Goal: Task Accomplishment & Management: Manage account settings

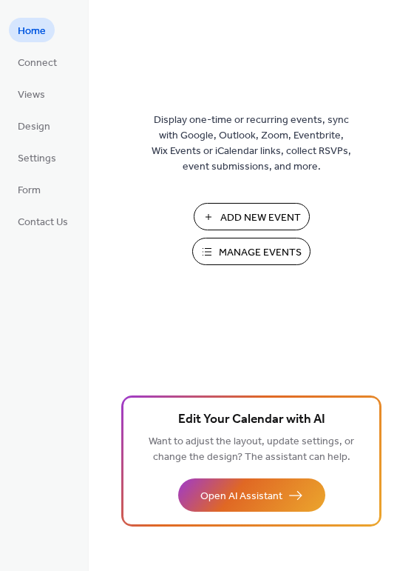
click at [283, 249] on span "Manage Events" at bounding box center [260, 253] width 83 height 16
click at [47, 159] on span "Settings" at bounding box center [37, 159] width 38 height 16
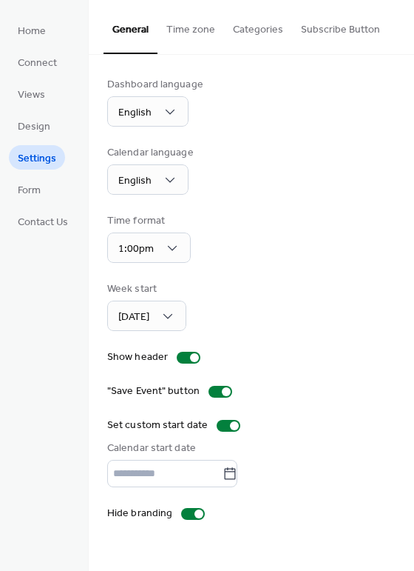
click at [197, 29] on button "Time zone" at bounding box center [191, 26] width 67 height 53
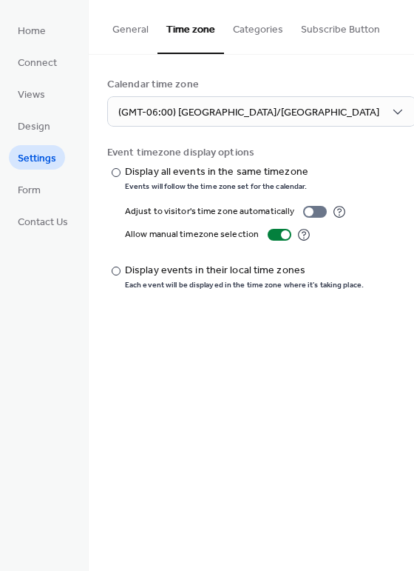
click at [255, 27] on button "Categories" at bounding box center [258, 26] width 68 height 53
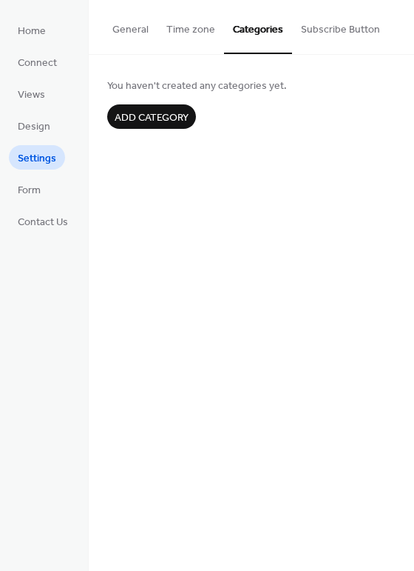
click at [340, 26] on button "Subscribe Button" at bounding box center [340, 26] width 97 height 53
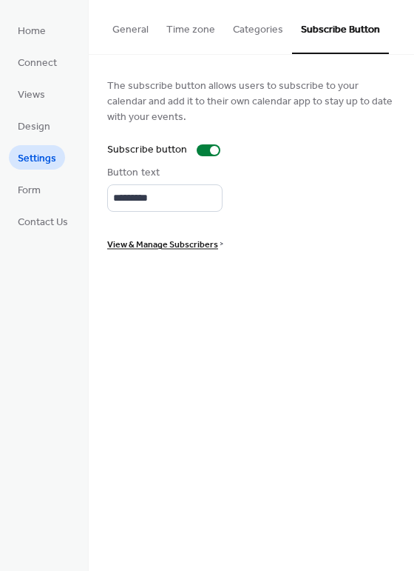
click at [178, 246] on span "View & Manage Subscribers" at bounding box center [162, 245] width 111 height 16
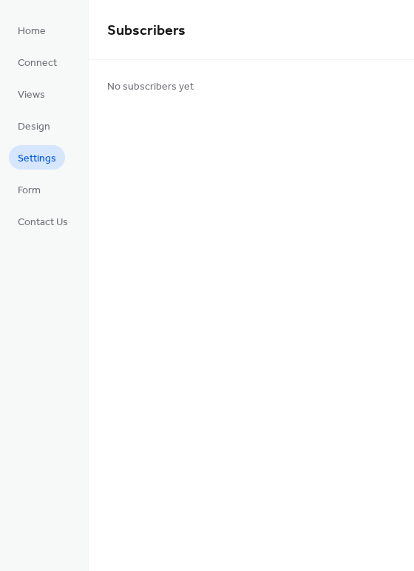
click at [47, 153] on span "Settings" at bounding box center [37, 159] width 38 height 16
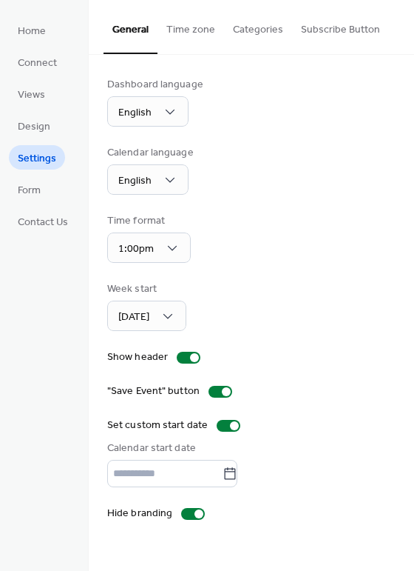
click at [248, 38] on button "Categories" at bounding box center [258, 26] width 68 height 53
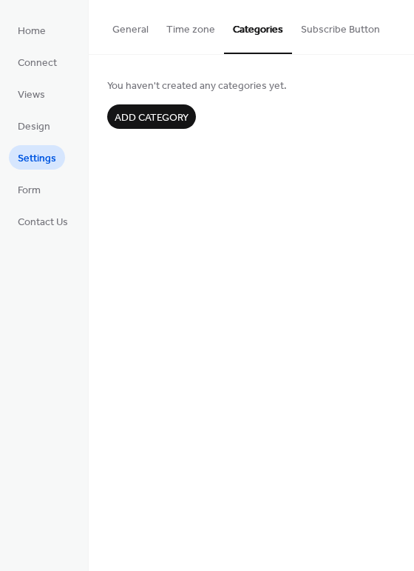
click at [206, 33] on button "Time zone" at bounding box center [191, 26] width 67 height 53
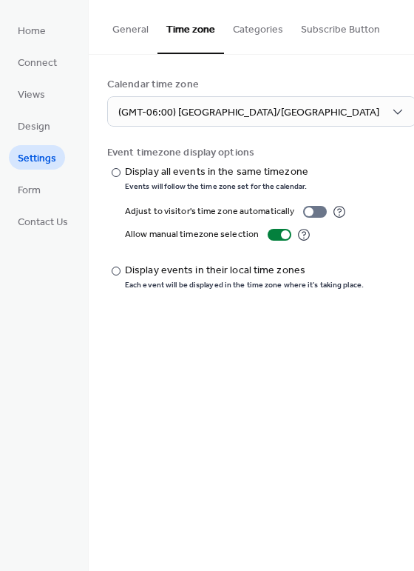
click at [140, 22] on button "General" at bounding box center [131, 26] width 54 height 53
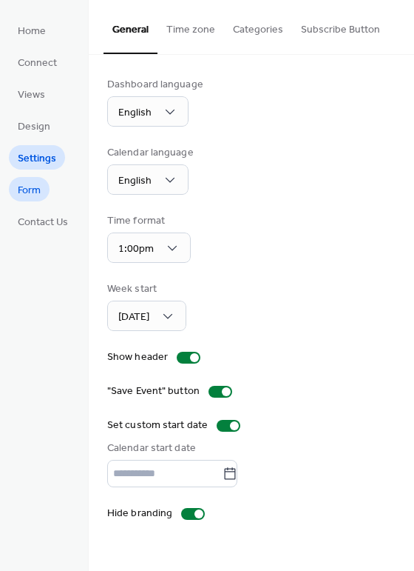
click at [39, 195] on span "Form" at bounding box center [29, 191] width 23 height 16
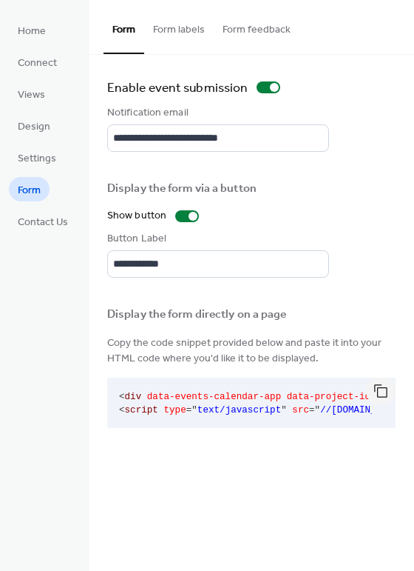
click at [175, 36] on button "Form labels" at bounding box center [179, 26] width 70 height 53
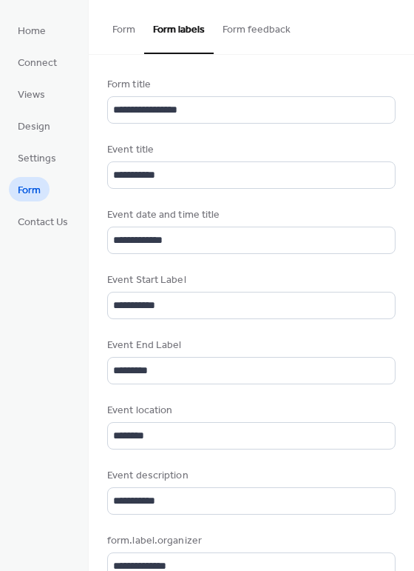
click at [269, 31] on button "Form feedback" at bounding box center [257, 26] width 86 height 53
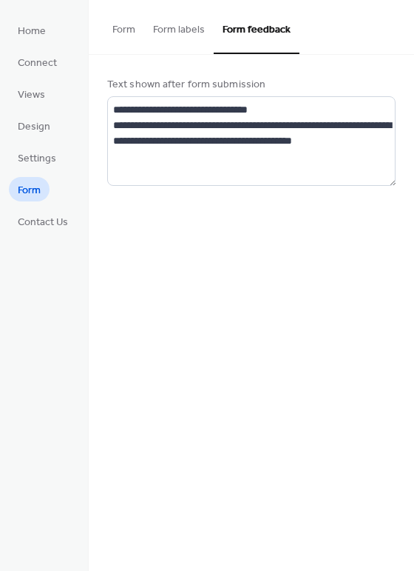
click at [135, 27] on button "Form" at bounding box center [124, 26] width 41 height 53
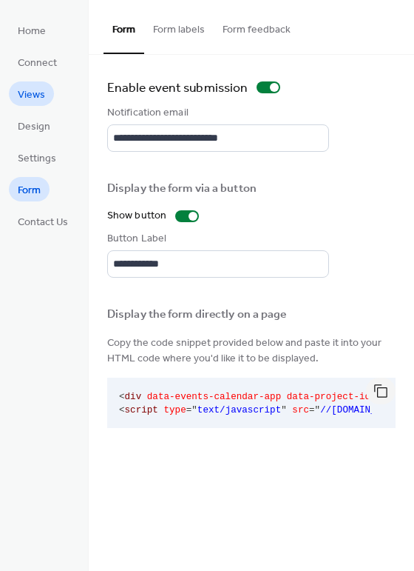
click at [31, 95] on span "Views" at bounding box center [31, 95] width 27 height 16
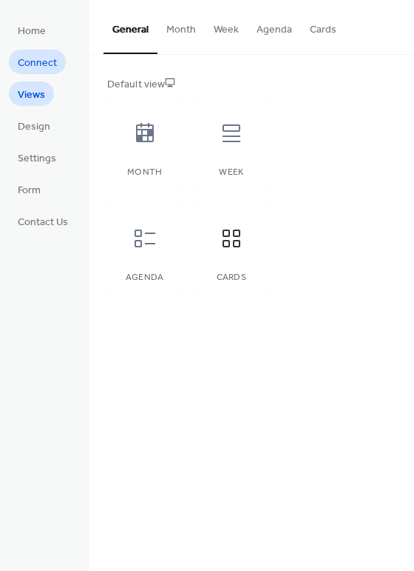
click at [45, 60] on span "Connect" at bounding box center [37, 63] width 39 height 16
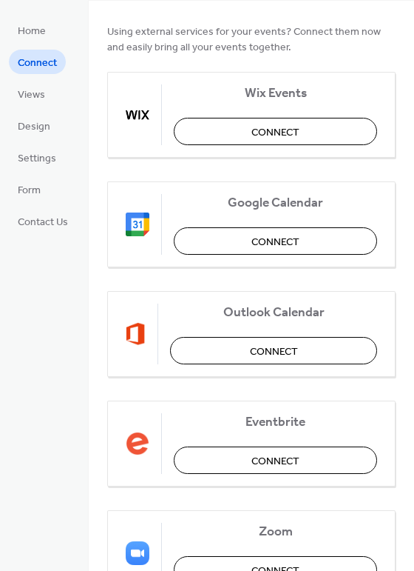
scroll to position [237, 0]
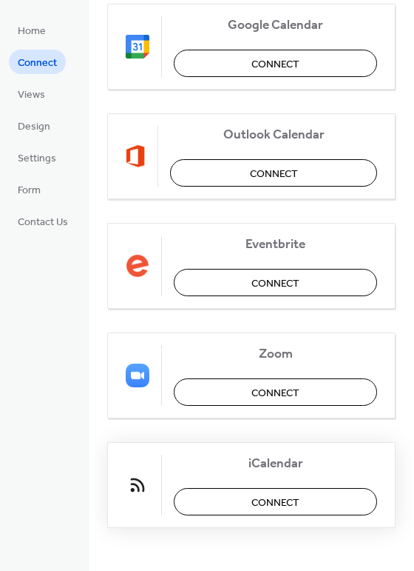
click at [266, 501] on span "Connect" at bounding box center [276, 503] width 48 height 16
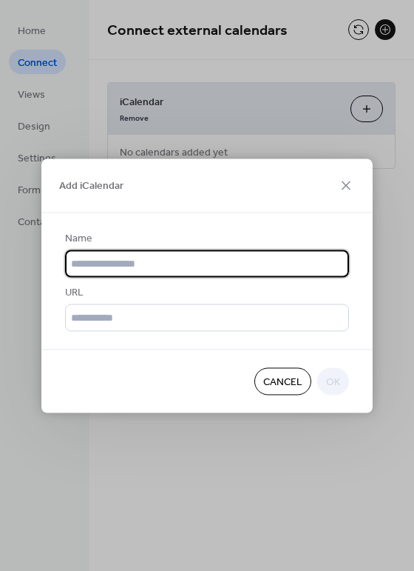
scroll to position [0, 0]
click at [149, 260] on input "text" at bounding box center [207, 262] width 284 height 27
type input "**********"
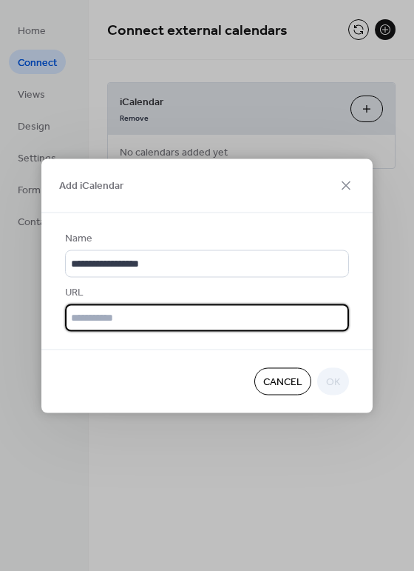
click at [134, 320] on input "text" at bounding box center [207, 316] width 284 height 27
paste input "**********"
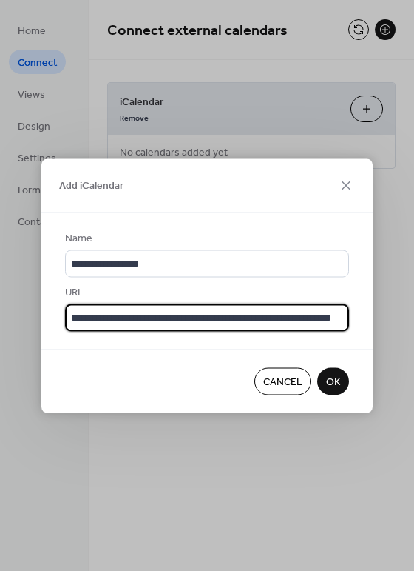
scroll to position [0, 70]
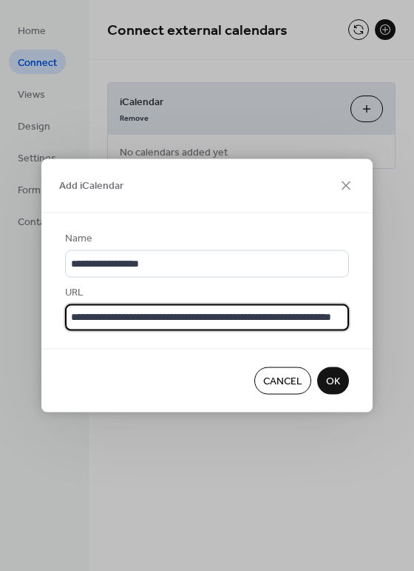
type input "**********"
click at [337, 379] on span "OK" at bounding box center [333, 382] width 14 height 16
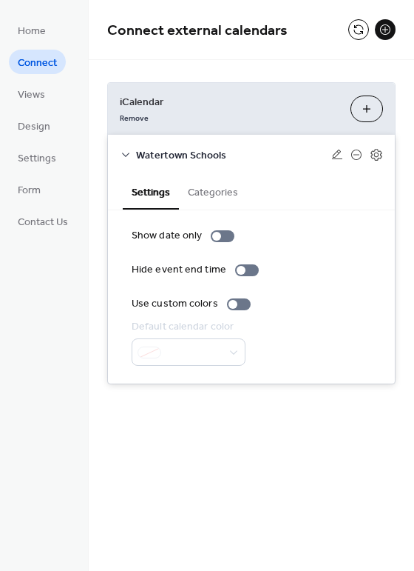
click at [203, 189] on button "Categories" at bounding box center [213, 191] width 68 height 34
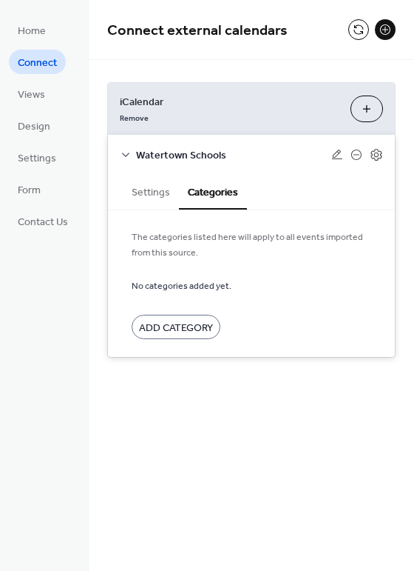
click at [360, 105] on button "Add iCalendar" at bounding box center [367, 108] width 33 height 27
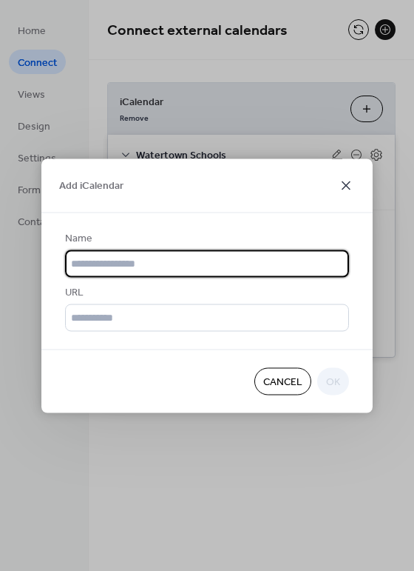
click at [348, 184] on icon at bounding box center [346, 185] width 18 height 18
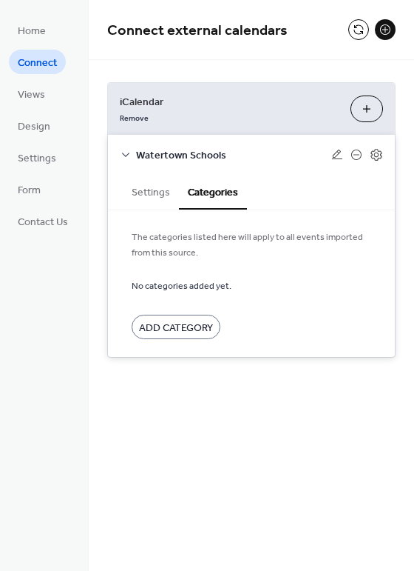
click at [126, 156] on icon at bounding box center [126, 155] width 12 height 12
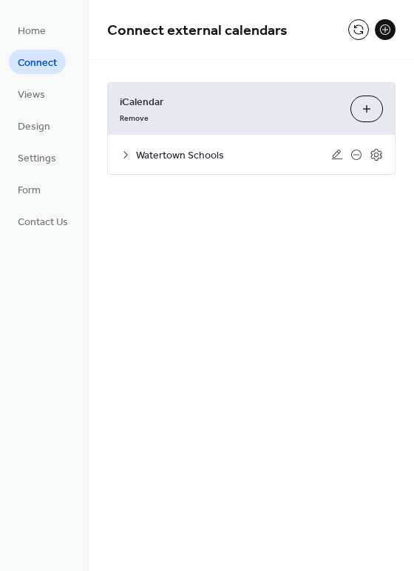
click at [126, 156] on icon at bounding box center [126, 155] width 12 height 12
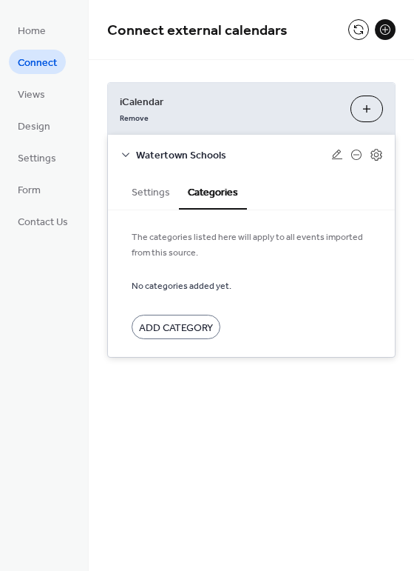
click at [142, 187] on button "Settings" at bounding box center [151, 191] width 56 height 34
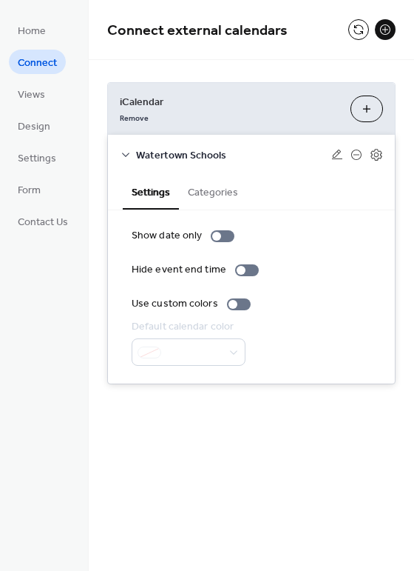
click at [125, 149] on icon at bounding box center [126, 155] width 12 height 12
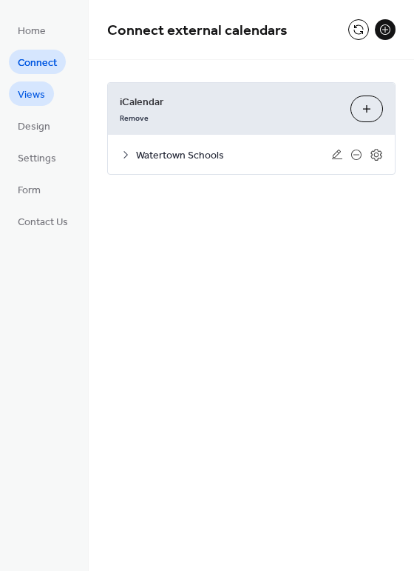
click at [29, 99] on span "Views" at bounding box center [31, 95] width 27 height 16
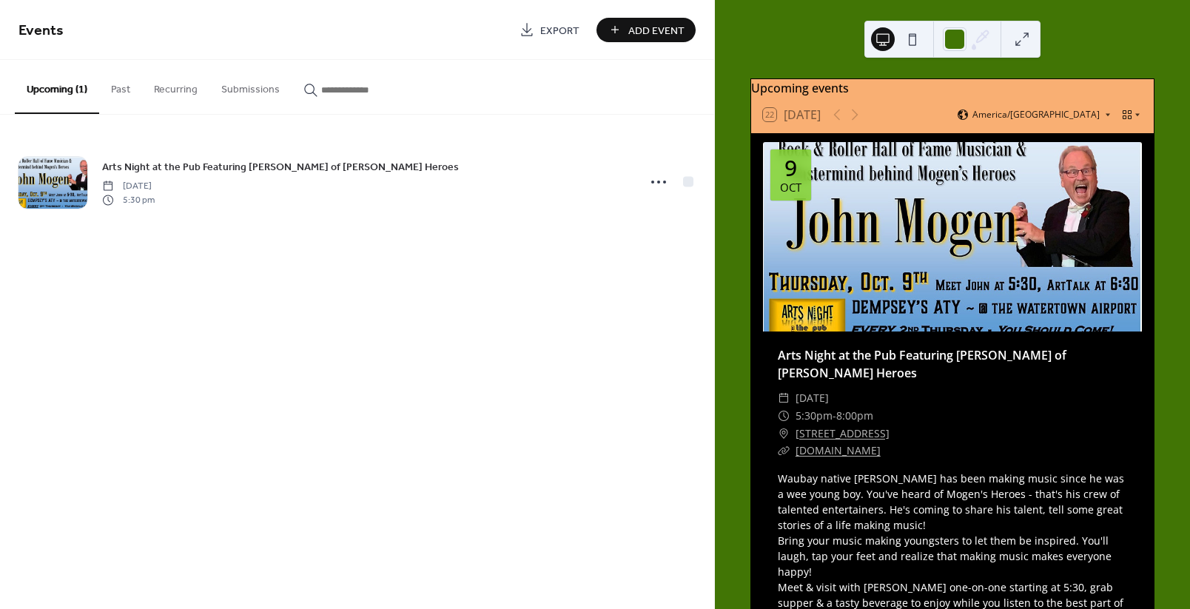
click at [653, 23] on span "Add Event" at bounding box center [656, 31] width 56 height 16
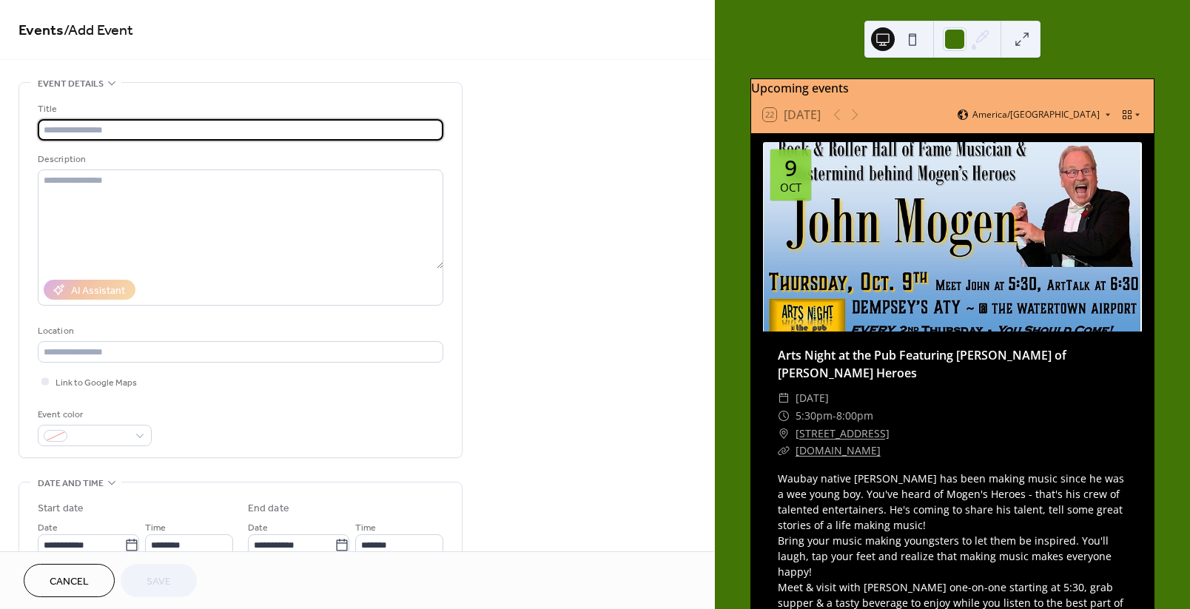
click at [84, 571] on button "Cancel" at bounding box center [69, 580] width 91 height 33
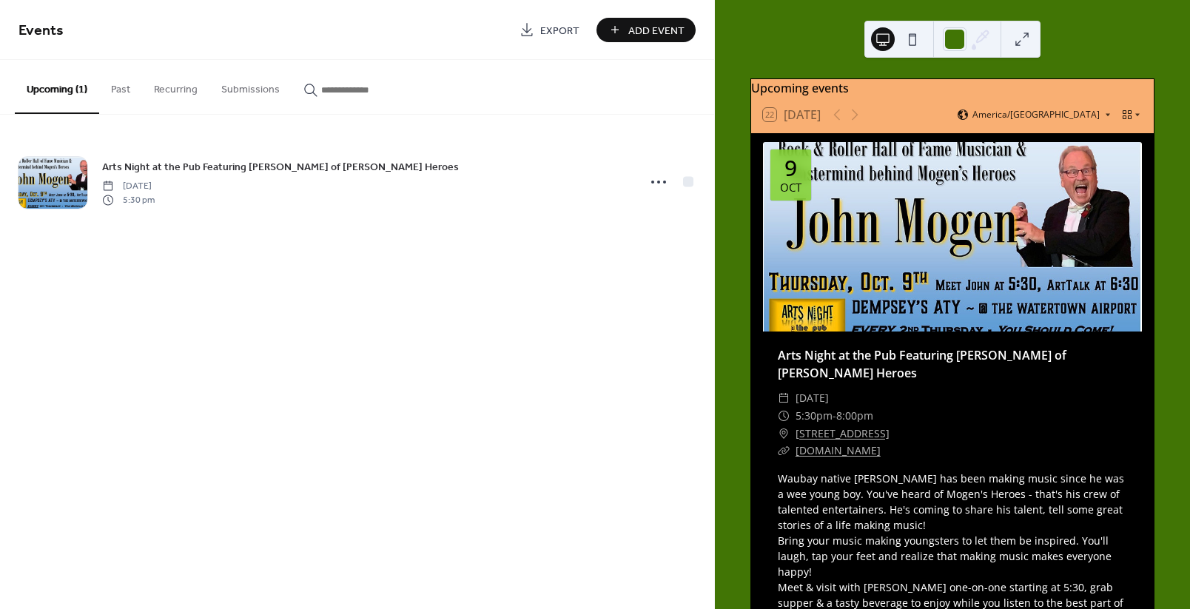
click at [256, 86] on button "Submissions" at bounding box center [250, 86] width 82 height 53
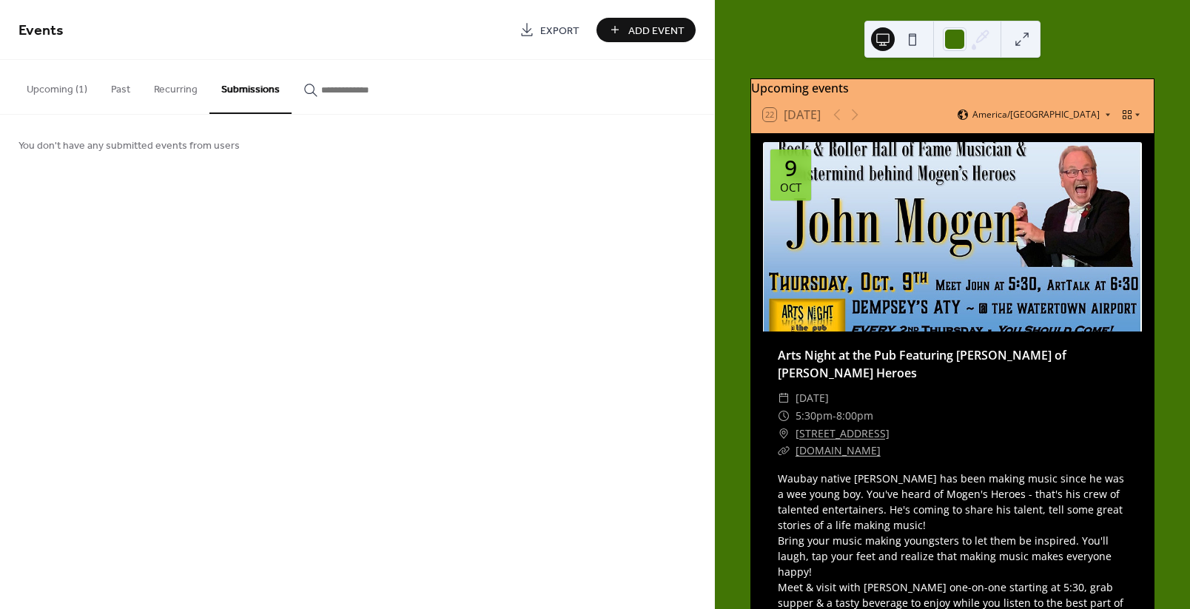
click at [103, 94] on button "Past" at bounding box center [120, 86] width 43 height 53
click at [340, 87] on input "button" at bounding box center [365, 90] width 89 height 16
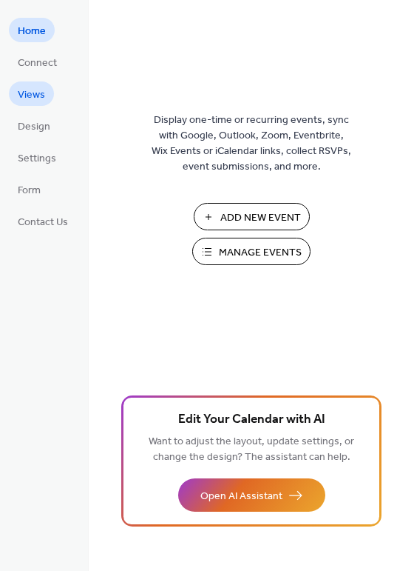
click at [37, 94] on span "Views" at bounding box center [31, 95] width 27 height 16
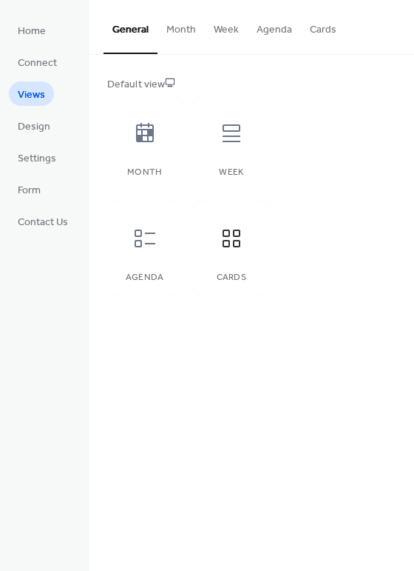
click at [338, 30] on button "Cards" at bounding box center [323, 26] width 44 height 53
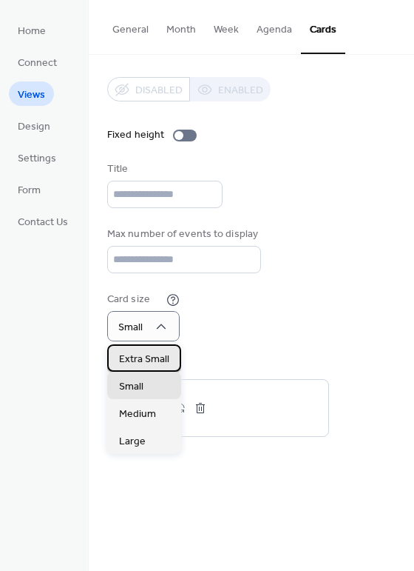
click at [152, 363] on span "Extra Small" at bounding box center [144, 359] width 50 height 16
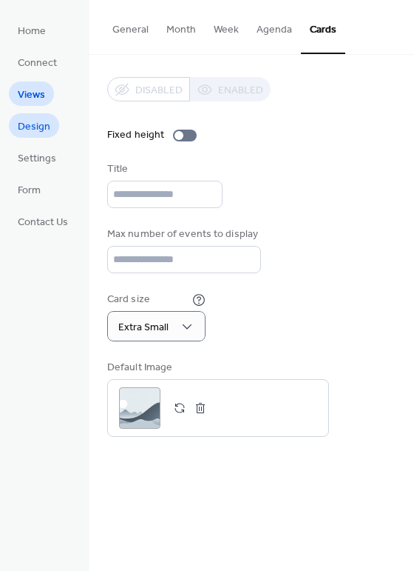
click at [31, 127] on span "Design" at bounding box center [34, 127] width 33 height 16
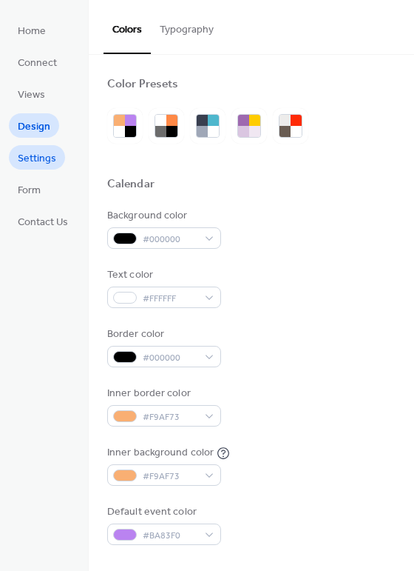
click at [45, 163] on span "Settings" at bounding box center [37, 159] width 38 height 16
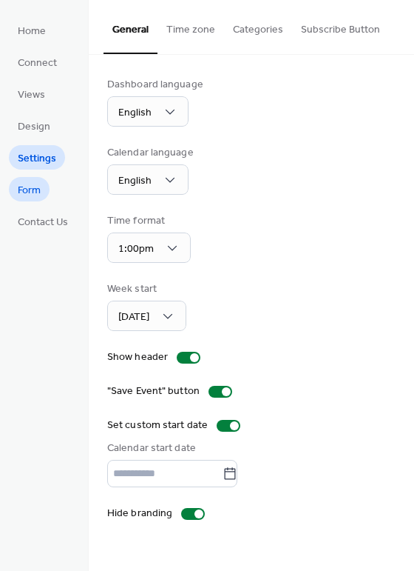
click at [37, 191] on span "Form" at bounding box center [29, 191] width 23 height 16
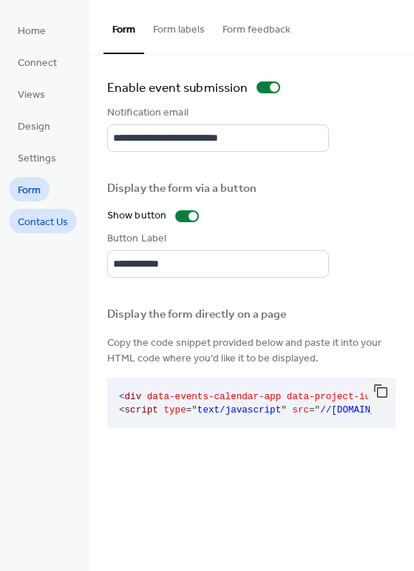
click at [36, 224] on span "Contact Us" at bounding box center [43, 223] width 50 height 16
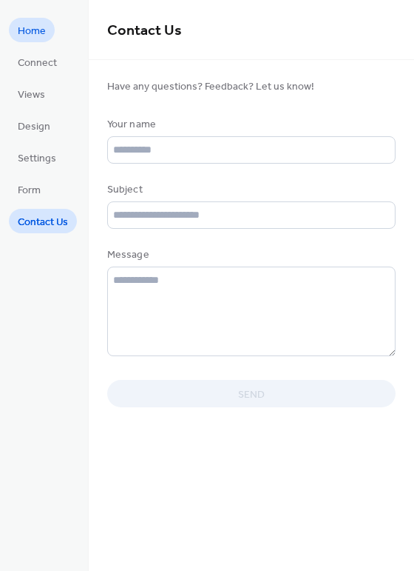
click at [30, 34] on span "Home" at bounding box center [32, 32] width 28 height 16
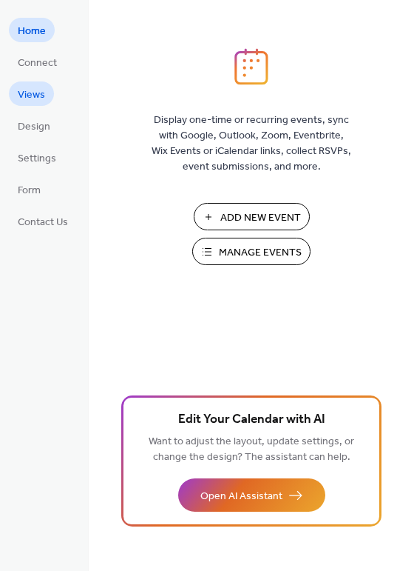
click at [33, 95] on span "Views" at bounding box center [31, 95] width 27 height 16
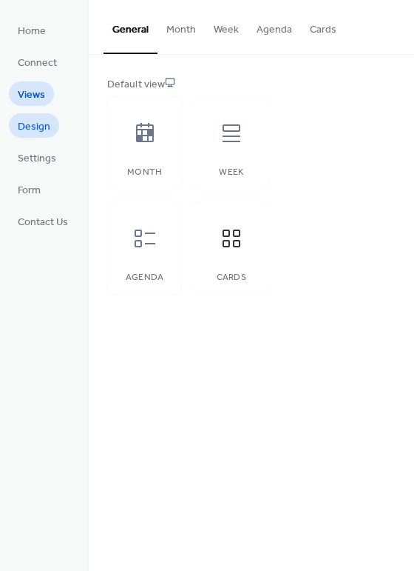
click at [34, 121] on span "Design" at bounding box center [34, 127] width 33 height 16
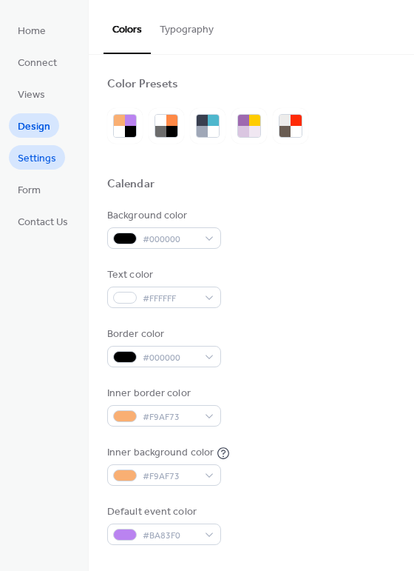
click at [44, 156] on span "Settings" at bounding box center [37, 159] width 38 height 16
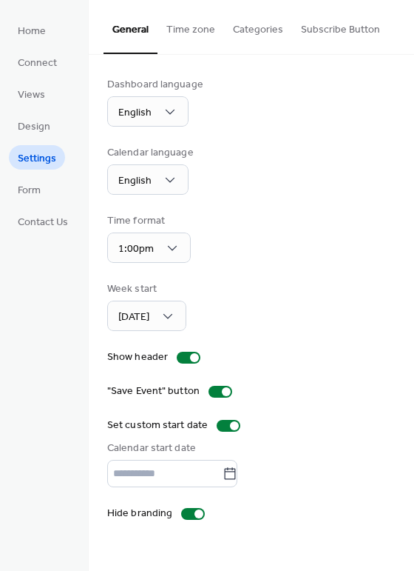
click at [232, 28] on button "Categories" at bounding box center [258, 26] width 68 height 53
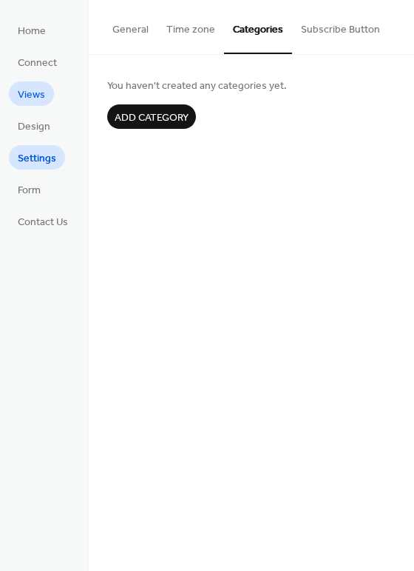
click at [35, 87] on span "Views" at bounding box center [31, 95] width 27 height 16
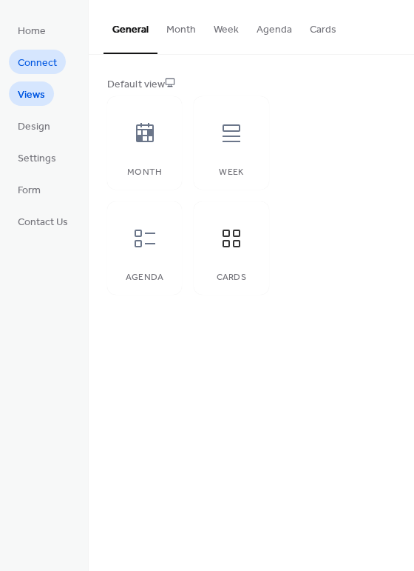
click at [32, 67] on span "Connect" at bounding box center [37, 63] width 39 height 16
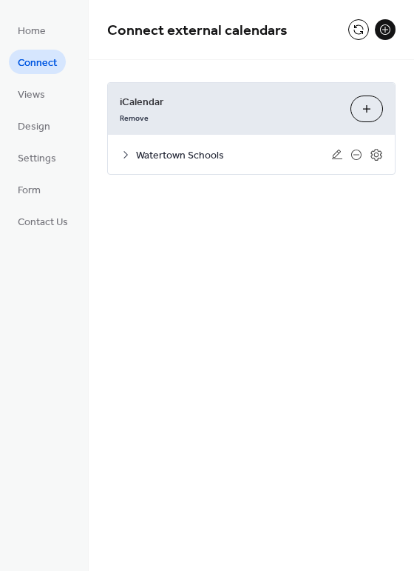
click at [126, 157] on icon at bounding box center [126, 155] width 12 height 12
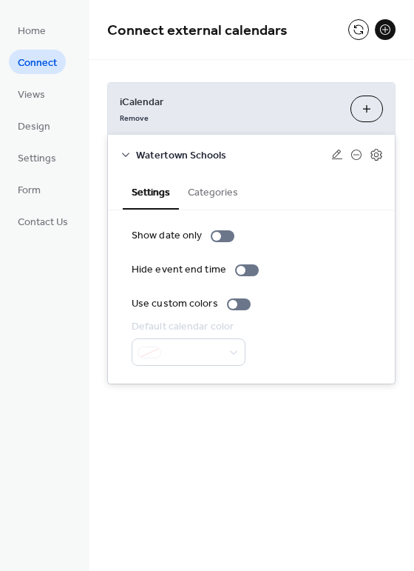
click at [204, 194] on button "Categories" at bounding box center [213, 191] width 68 height 34
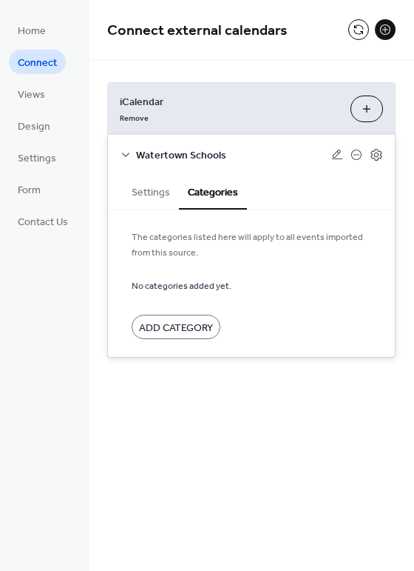
click at [183, 320] on span "Add Category" at bounding box center [176, 328] width 74 height 16
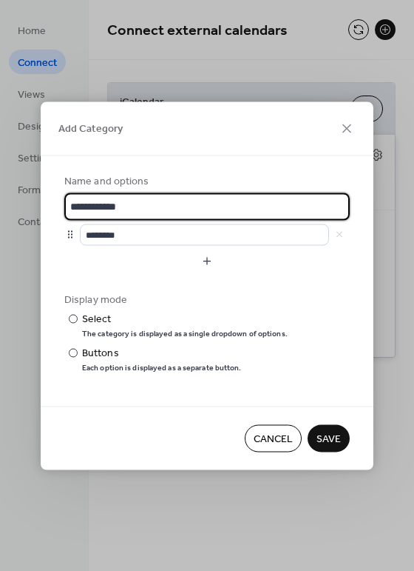
drag, startPoint x: 194, startPoint y: 209, endPoint x: 195, endPoint y: 200, distance: 9.6
click at [195, 203] on input "**********" at bounding box center [207, 205] width 286 height 27
click at [195, 200] on input "**********" at bounding box center [207, 205] width 286 height 27
type input "*"
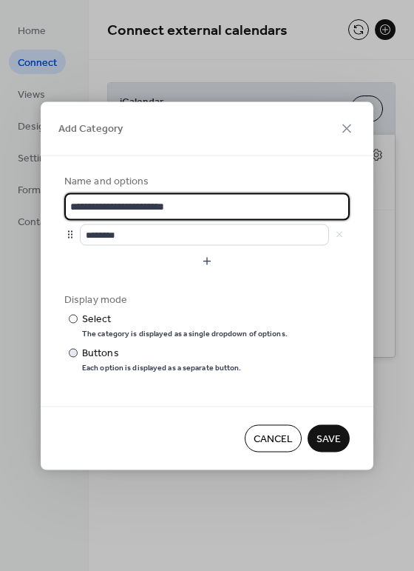
type input "**********"
click at [71, 349] on div at bounding box center [73, 353] width 9 height 9
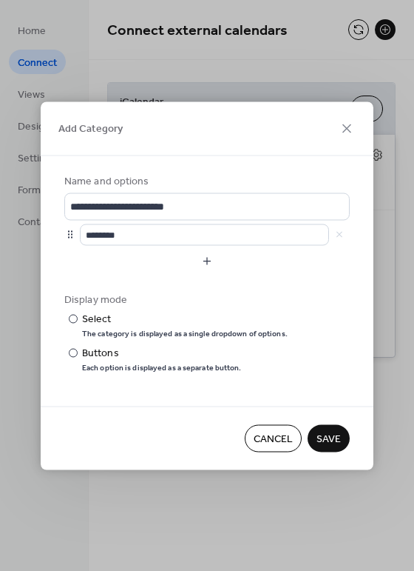
click at [330, 435] on span "Save" at bounding box center [329, 439] width 24 height 16
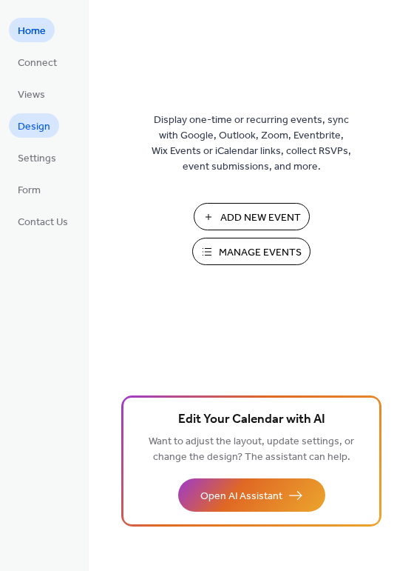
click at [50, 116] on link "Design" at bounding box center [34, 125] width 50 height 24
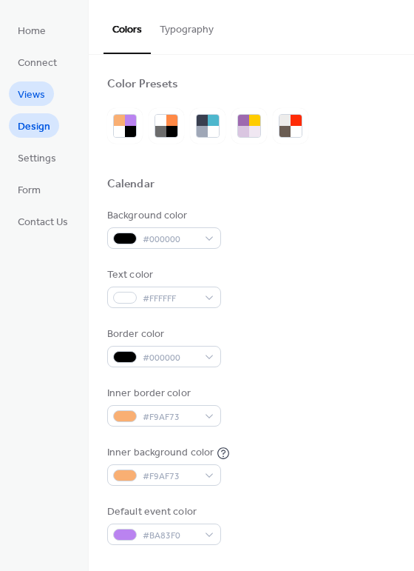
click at [38, 98] on span "Views" at bounding box center [31, 95] width 27 height 16
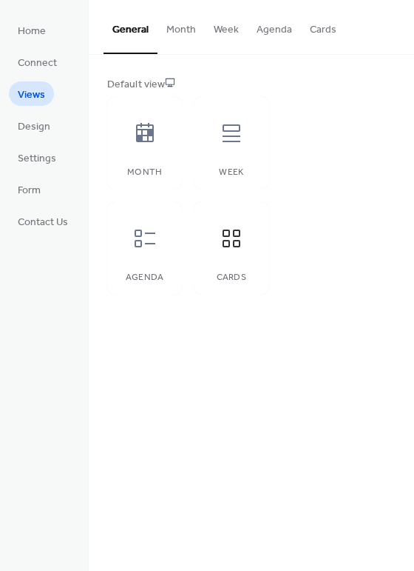
click at [319, 31] on button "Cards" at bounding box center [323, 26] width 44 height 53
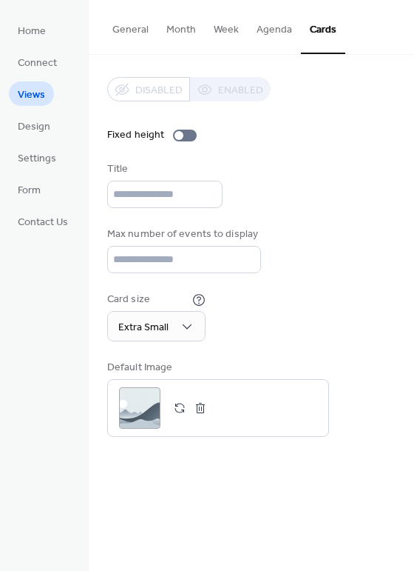
click at [31, 172] on ul "Home Connect Views Design Settings Form Contact Us" at bounding box center [43, 125] width 68 height 215
click at [32, 178] on link "Form" at bounding box center [29, 189] width 41 height 24
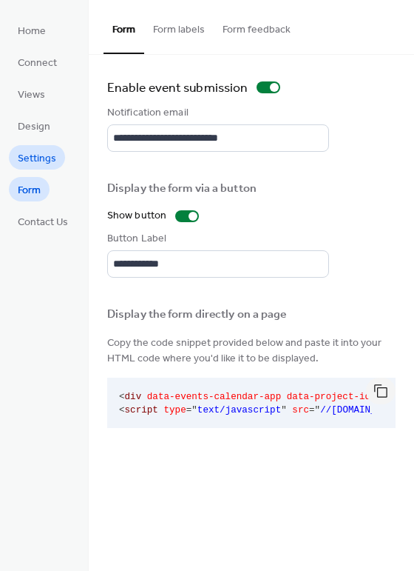
click at [35, 155] on span "Settings" at bounding box center [37, 159] width 38 height 16
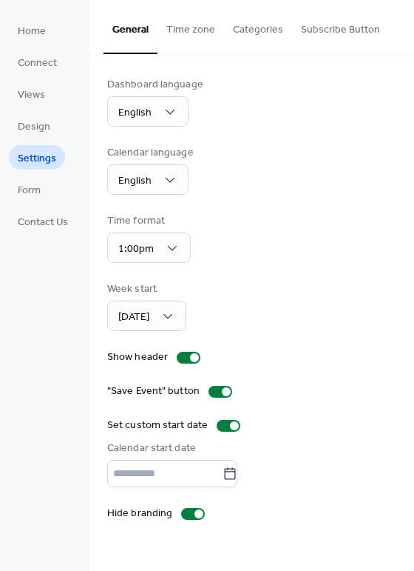
click at [280, 30] on button "Categories" at bounding box center [258, 26] width 68 height 53
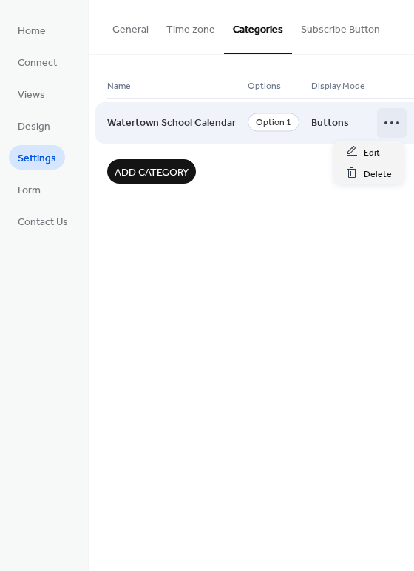
click at [383, 115] on icon at bounding box center [392, 123] width 24 height 24
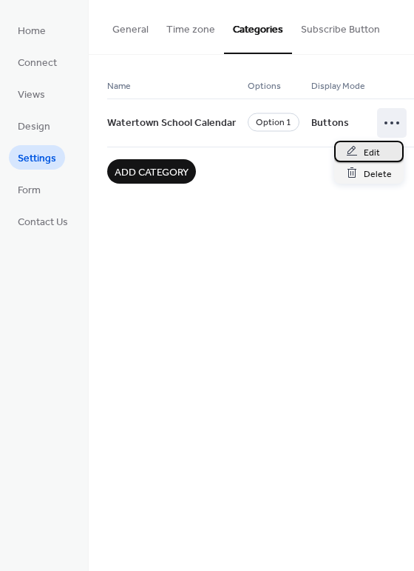
click at [371, 155] on span "Edit" at bounding box center [372, 152] width 16 height 16
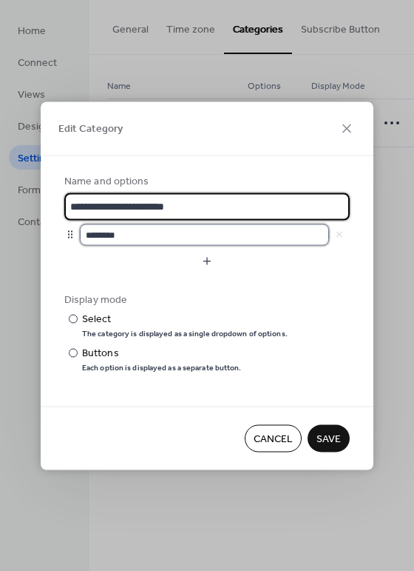
click at [124, 235] on input "********" at bounding box center [204, 233] width 249 height 21
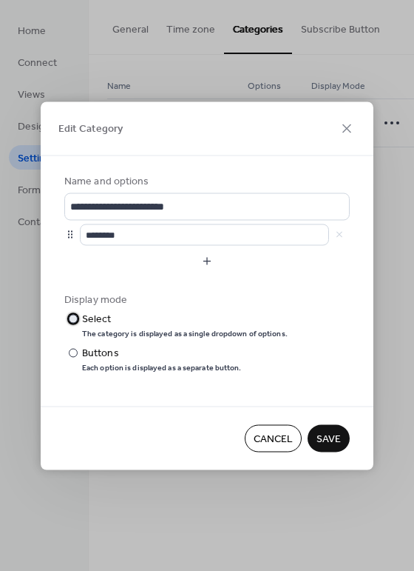
click at [73, 317] on div at bounding box center [73, 318] width 9 height 9
click at [344, 235] on div "********" at bounding box center [215, 233] width 270 height 21
click at [67, 235] on div at bounding box center [70, 235] width 12 height 12
click at [339, 230] on div "********" at bounding box center [215, 233] width 270 height 21
click at [337, 235] on div "********" at bounding box center [215, 233] width 270 height 21
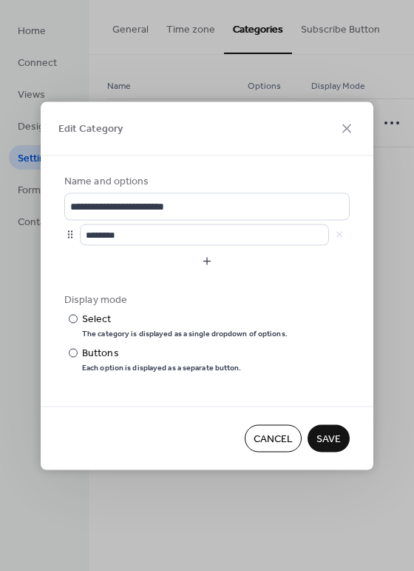
click at [337, 235] on div "********" at bounding box center [215, 233] width 270 height 21
click at [325, 431] on span "Save" at bounding box center [329, 439] width 24 height 16
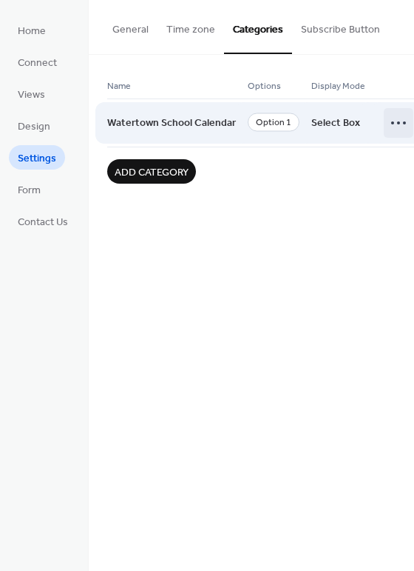
click at [387, 118] on icon at bounding box center [399, 123] width 24 height 24
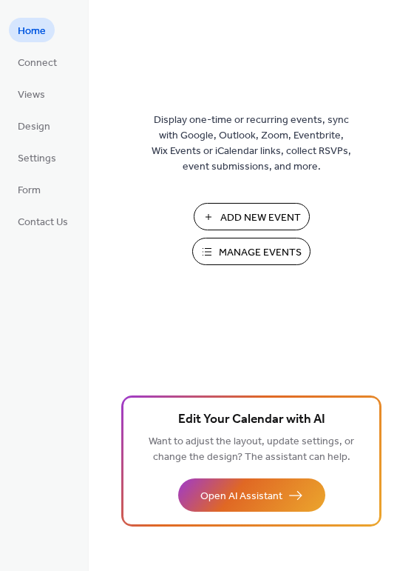
click at [240, 256] on span "Manage Events" at bounding box center [260, 253] width 83 height 16
click at [32, 93] on span "Views" at bounding box center [31, 95] width 27 height 16
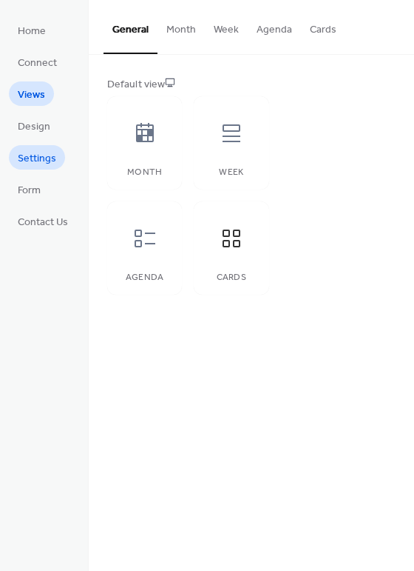
click at [43, 164] on span "Settings" at bounding box center [37, 159] width 38 height 16
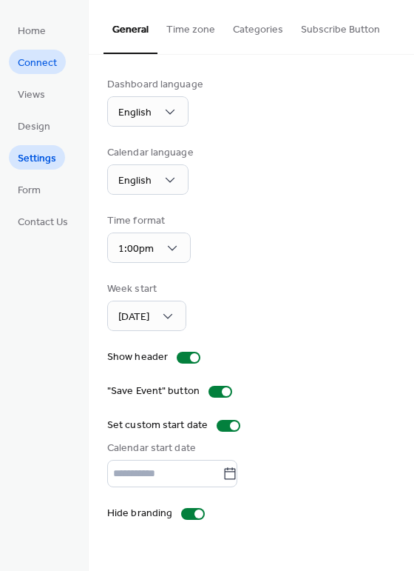
click at [24, 70] on span "Connect" at bounding box center [37, 63] width 39 height 16
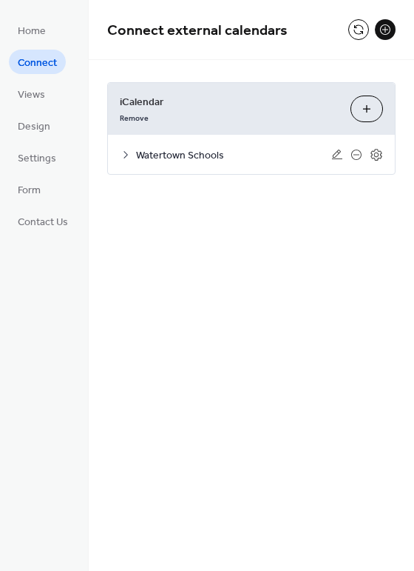
click at [130, 155] on icon at bounding box center [126, 155] width 12 height 12
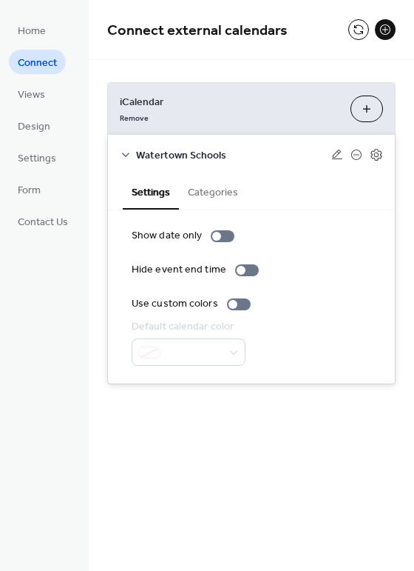
click at [200, 189] on button "Categories" at bounding box center [213, 191] width 68 height 34
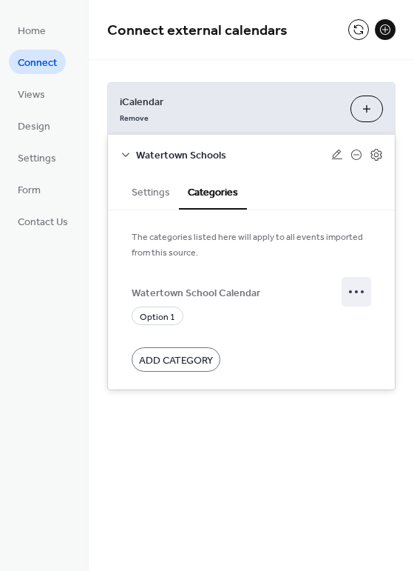
click at [365, 291] on icon at bounding box center [357, 292] width 24 height 24
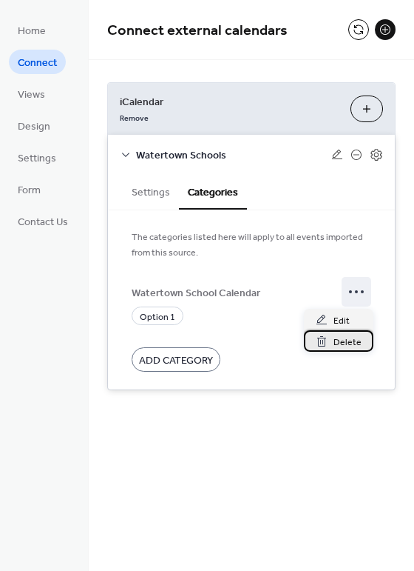
click at [348, 341] on span "Delete" at bounding box center [348, 342] width 28 height 16
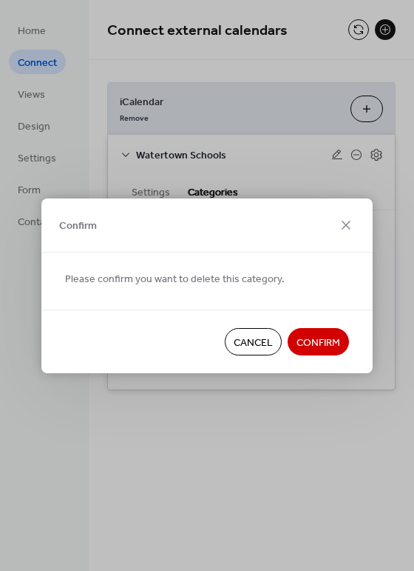
click at [307, 337] on span "Confirm" at bounding box center [319, 342] width 44 height 16
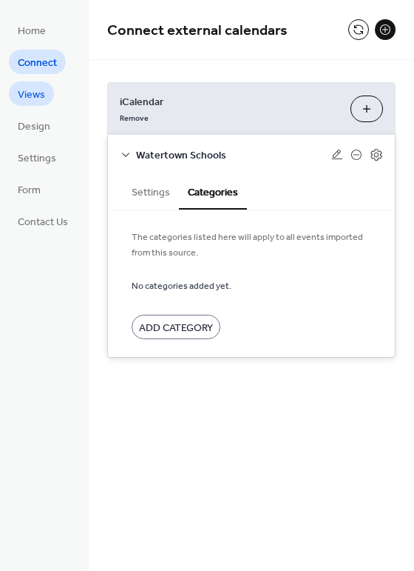
click at [44, 99] on link "Views" at bounding box center [31, 93] width 45 height 24
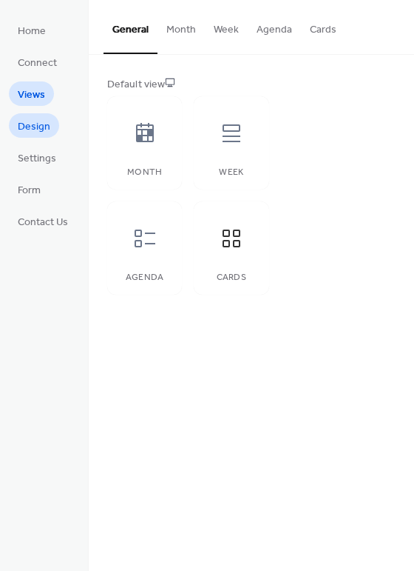
click at [33, 125] on span "Design" at bounding box center [34, 127] width 33 height 16
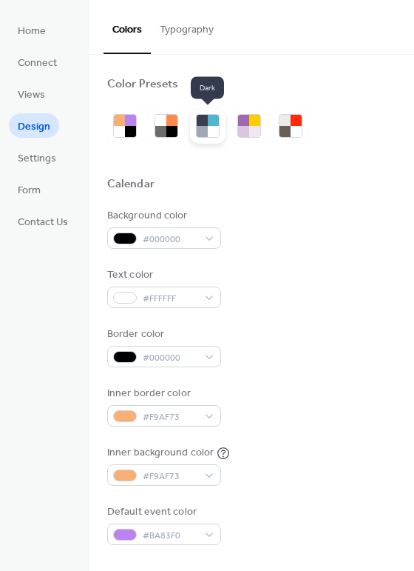
click at [208, 127] on div at bounding box center [213, 131] width 11 height 11
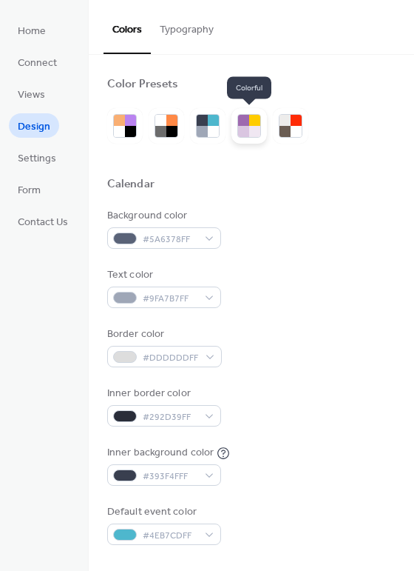
click at [245, 133] on div at bounding box center [243, 131] width 11 height 11
